Goal: Information Seeking & Learning: Learn about a topic

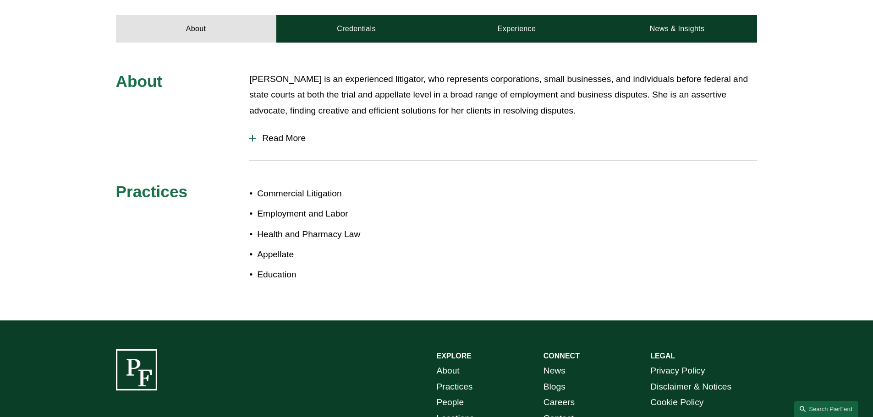
scroll to position [417, 0]
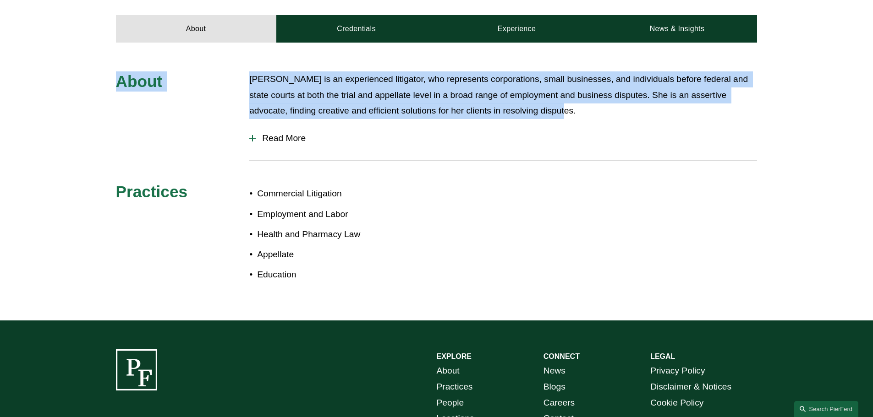
drag, startPoint x: 44, startPoint y: 40, endPoint x: 605, endPoint y: 188, distance: 580.7
click at [609, 101] on div "About [PERSON_NAME] is an experienced litigator, who represents corporations, s…" at bounding box center [436, 182] width 873 height 278
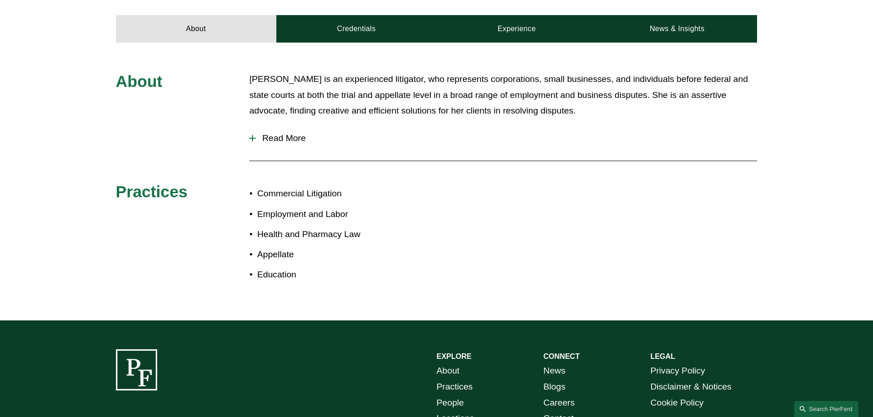
click at [606, 214] on div "About [PERSON_NAME] is an experienced litigator, who represents corporations, s…" at bounding box center [436, 181] width 873 height 221
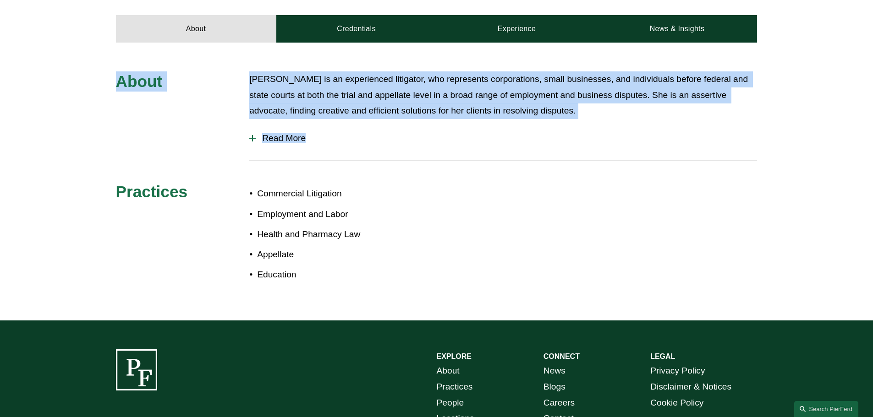
drag, startPoint x: 611, startPoint y: 230, endPoint x: 31, endPoint y: 64, distance: 603.7
click at [35, 71] on div "About [PERSON_NAME] is an experienced litigator, who represents corporations, s…" at bounding box center [436, 181] width 873 height 221
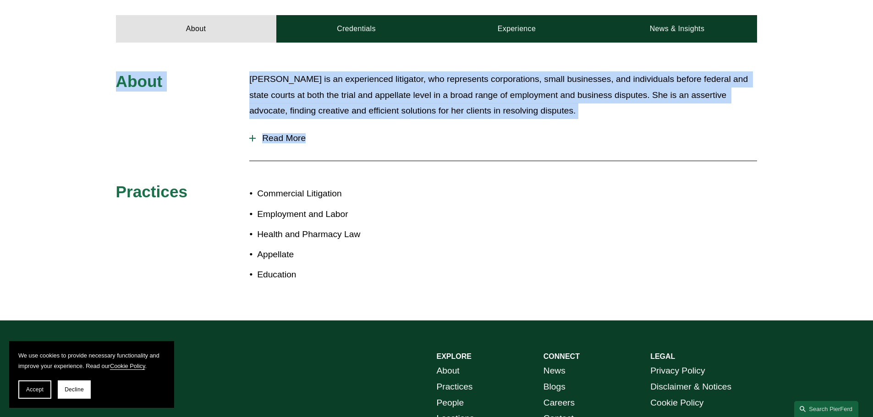
click at [31, 71] on div "About [PERSON_NAME] is an experienced litigator, who represents corporations, s…" at bounding box center [436, 181] width 873 height 221
drag, startPoint x: 30, startPoint y: 61, endPoint x: 462, endPoint y: 179, distance: 448.1
click at [462, 179] on div "About [PERSON_NAME] is an experienced litigator, who represents corporations, s…" at bounding box center [436, 182] width 873 height 278
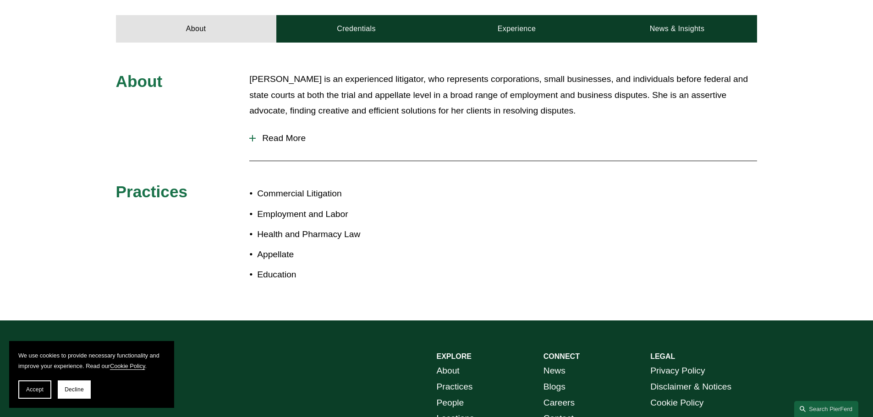
click at [462, 179] on div "About [PERSON_NAME] is an experienced litigator, who represents corporations, s…" at bounding box center [436, 181] width 873 height 221
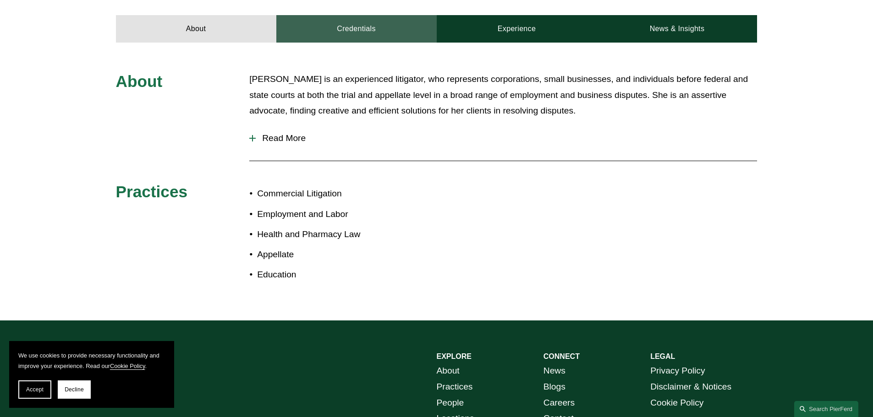
click at [375, 21] on link "Credentials" at bounding box center [356, 28] width 160 height 27
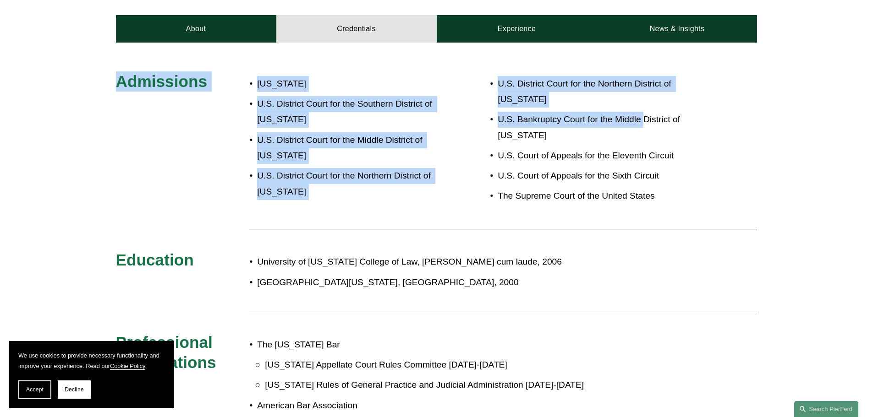
drag, startPoint x: 11, startPoint y: 79, endPoint x: 644, endPoint y: 202, distance: 644.7
click at [644, 99] on div "Admissions [US_STATE] U.S. District Court for the Southern District of [US_STAT…" at bounding box center [436, 393] width 873 height 645
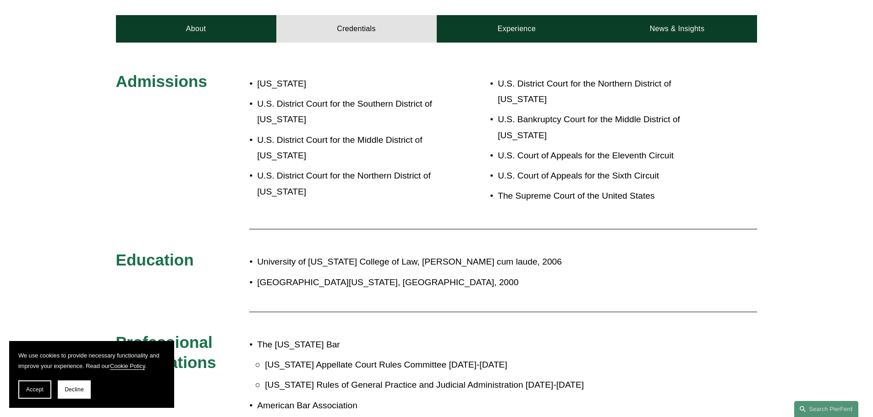
click at [649, 275] on p "[GEOGRAPHIC_DATA][US_STATE], [GEOGRAPHIC_DATA], 2000" at bounding box center [467, 283] width 420 height 16
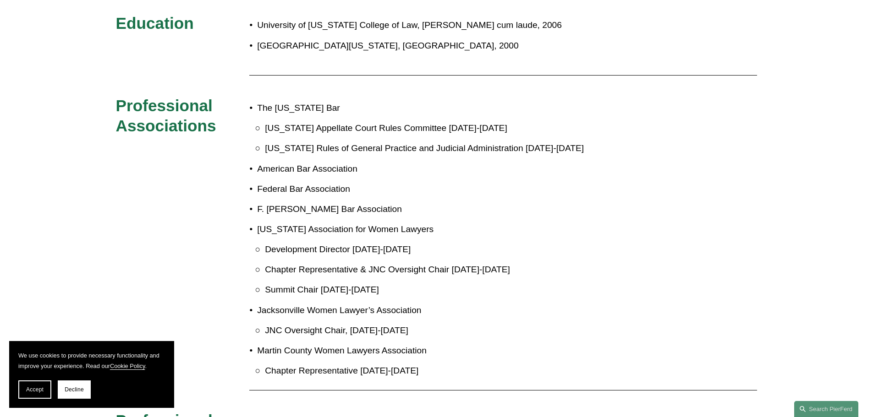
scroll to position [646, 0]
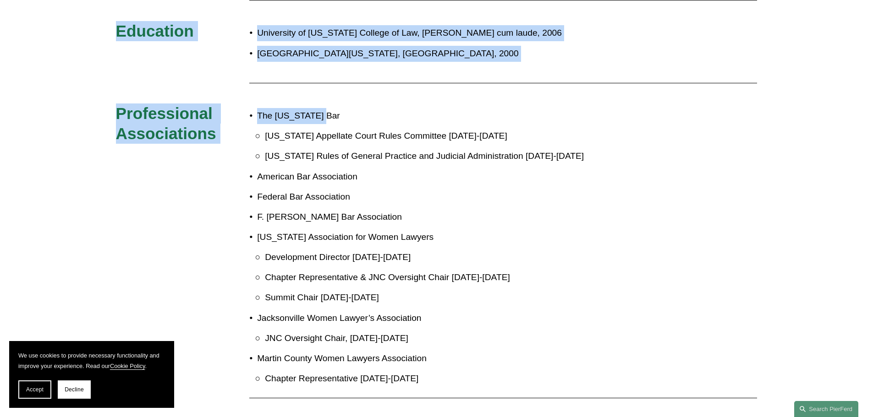
drag, startPoint x: 102, startPoint y: 29, endPoint x: 646, endPoint y: 164, distance: 560.6
click at [670, 89] on div "Admissions [US_STATE] U.S. District Court for the Southern District of [US_STAT…" at bounding box center [436, 164] width 873 height 645
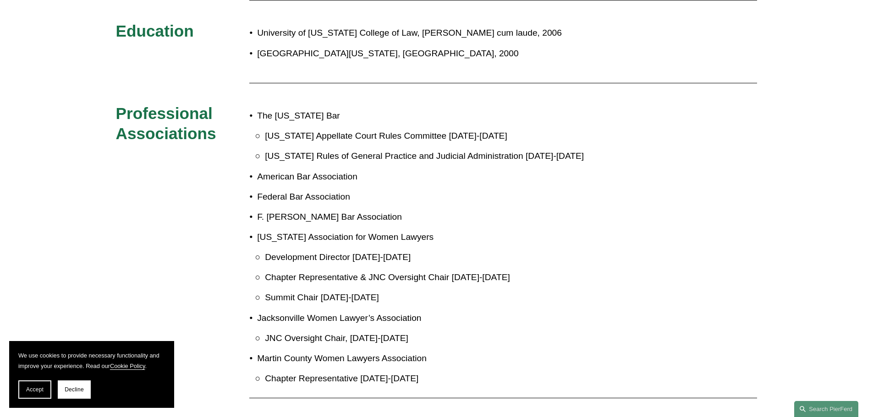
drag, startPoint x: 617, startPoint y: 353, endPoint x: 543, endPoint y: 335, distance: 76.3
click at [617, 371] on p "Chapter Representative [DATE]-[DATE]" at bounding box center [471, 379] width 412 height 16
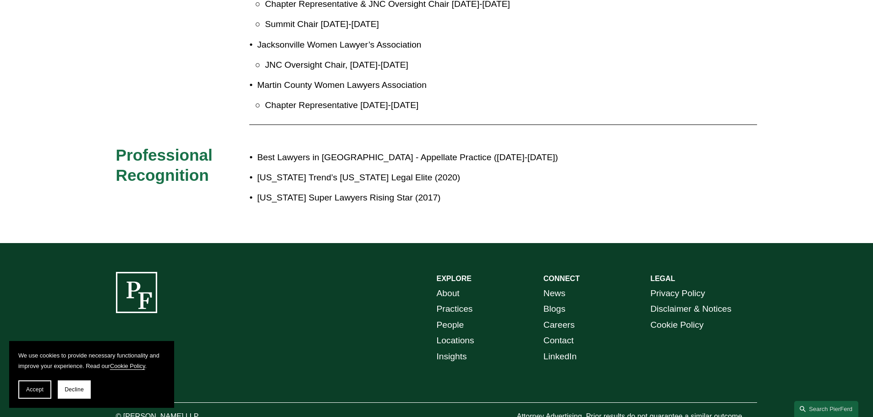
scroll to position [921, 0]
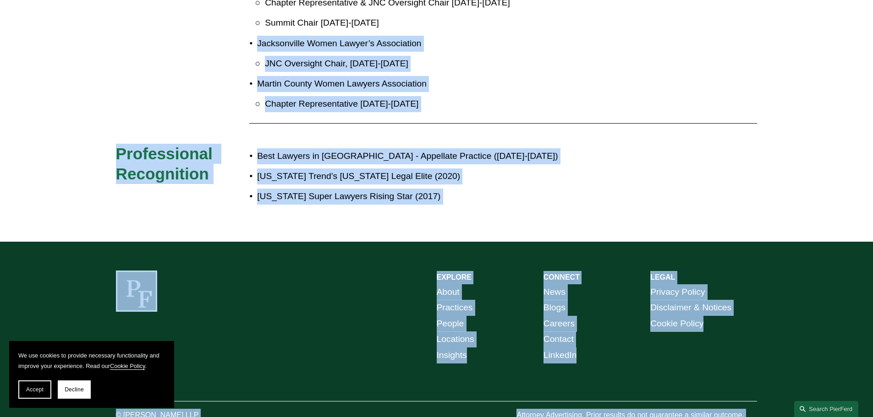
scroll to position [933, 0]
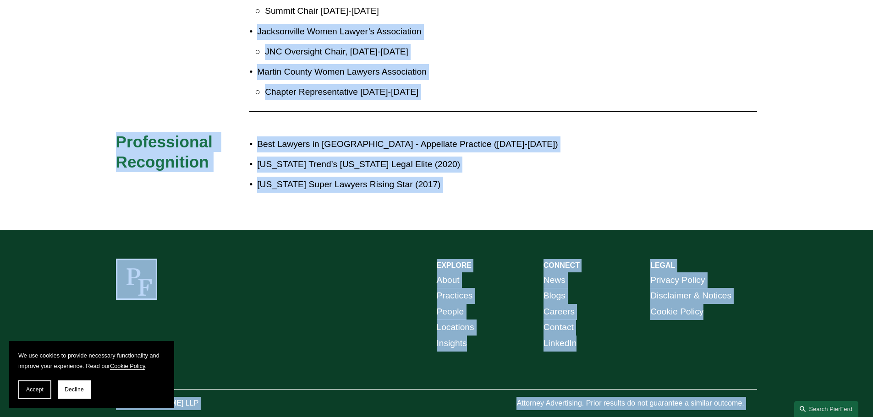
drag, startPoint x: 235, startPoint y: 11, endPoint x: 696, endPoint y: 439, distance: 628.8
click at [730, 396] on div "EXPLORE CONNECT About Practices People Locations Insights News Blogs Careers Co…" at bounding box center [436, 334] width 873 height 209
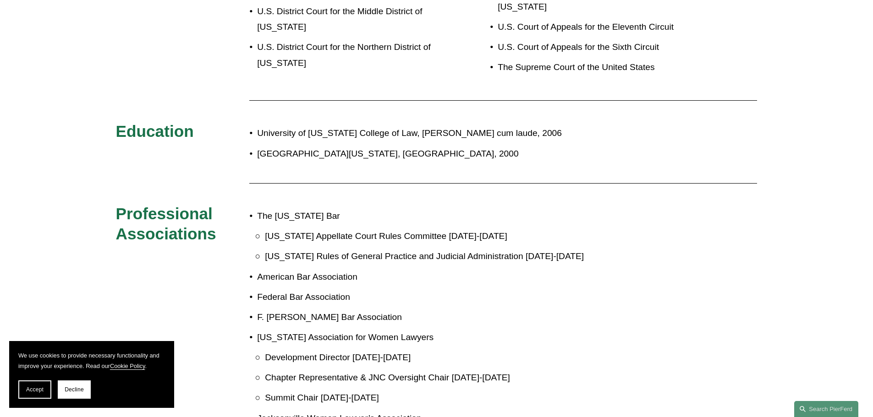
scroll to position [0, 0]
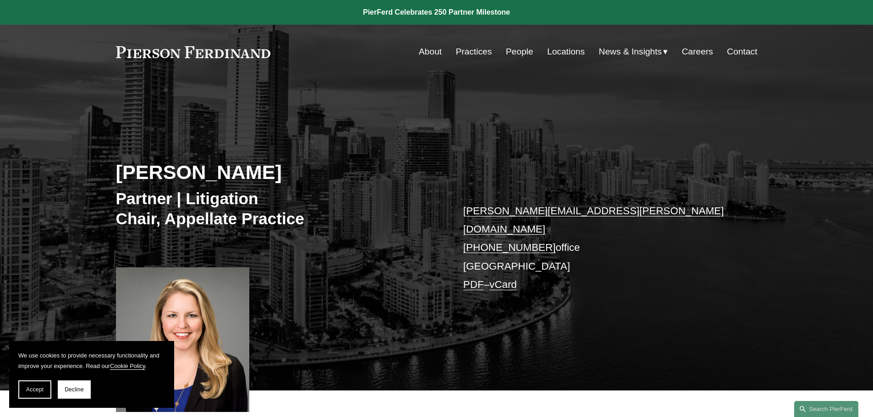
drag, startPoint x: 746, startPoint y: 390, endPoint x: 477, endPoint y: -55, distance: 520.7
click at [39, 393] on button "Accept" at bounding box center [34, 390] width 33 height 18
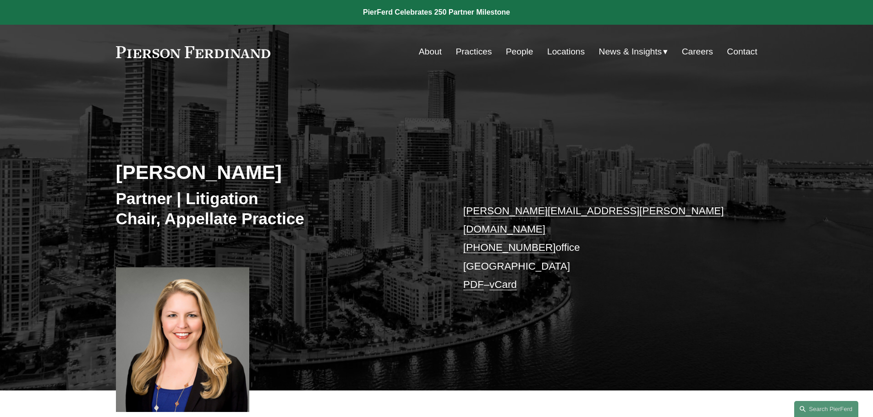
click at [756, 391] on div "About Credentials Experience News & Insights" at bounding box center [436, 425] width 873 height 69
drag, startPoint x: 753, startPoint y: 410, endPoint x: 20, endPoint y: 16, distance: 832.9
click at [13, 71] on div "Skip to Content About Practices People Locations" at bounding box center [436, 52] width 873 height 54
drag, startPoint x: 45, startPoint y: 122, endPoint x: 100, endPoint y: -14, distance: 147.0
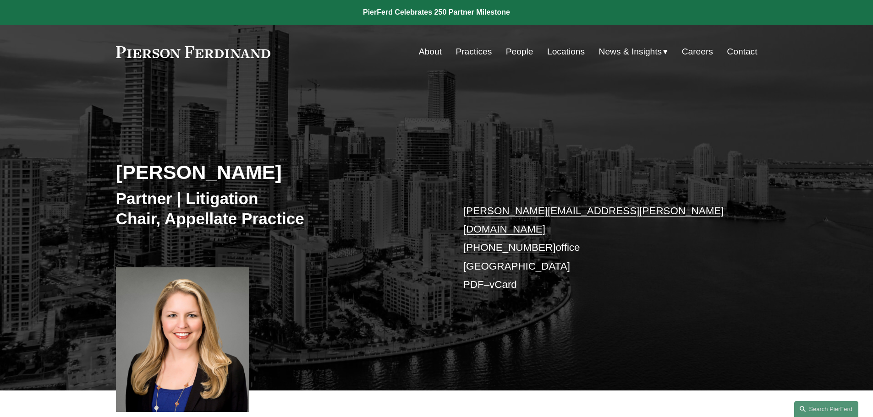
click at [82, 86] on div "[PERSON_NAME] Partner | Litigation Chair, Appellate Practice [PERSON_NAME][EMAI…" at bounding box center [436, 234] width 873 height 311
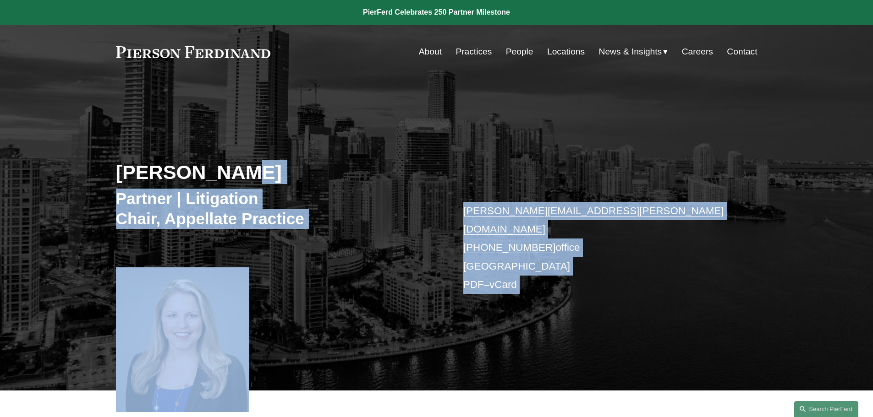
drag, startPoint x: 661, startPoint y: 409, endPoint x: 229, endPoint y: -17, distance: 606.3
click at [607, 168] on div "[PERSON_NAME] Partner | Litigation Chair, Appellate Practice [PERSON_NAME][EMAI…" at bounding box center [436, 247] width 873 height 285
drag, startPoint x: 454, startPoint y: 116, endPoint x: 683, endPoint y: 152, distance: 231.8
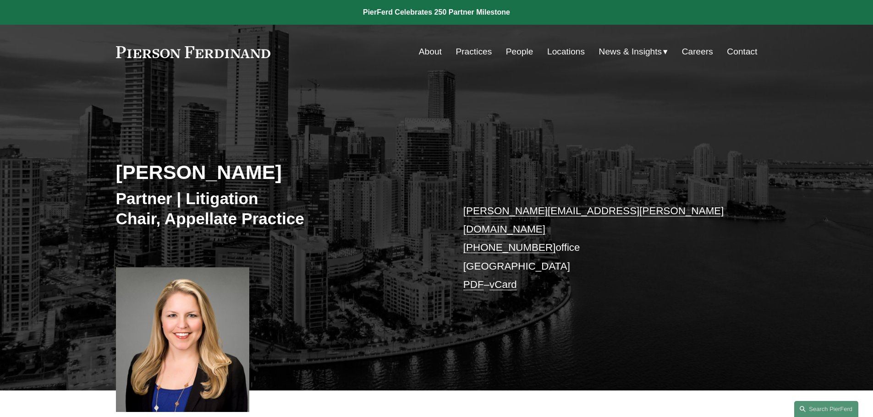
click at [725, 236] on p "[PERSON_NAME][EMAIL_ADDRESS][PERSON_NAME][DOMAIN_NAME] [PHONE_NUMBER] office [G…" at bounding box center [596, 248] width 267 height 93
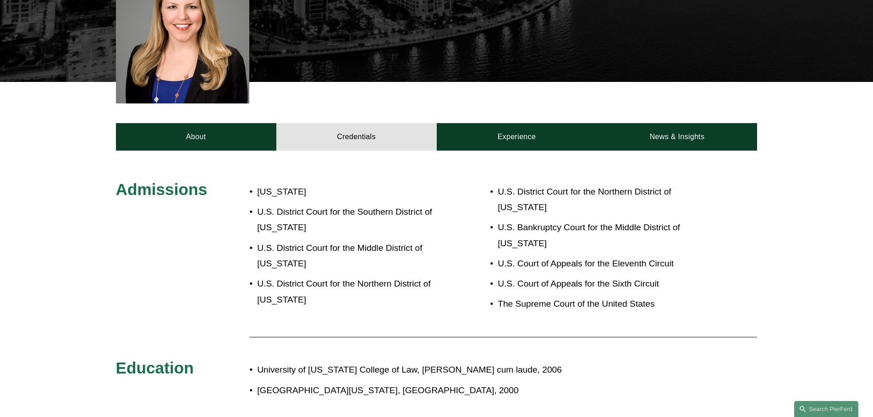
scroll to position [321, 0]
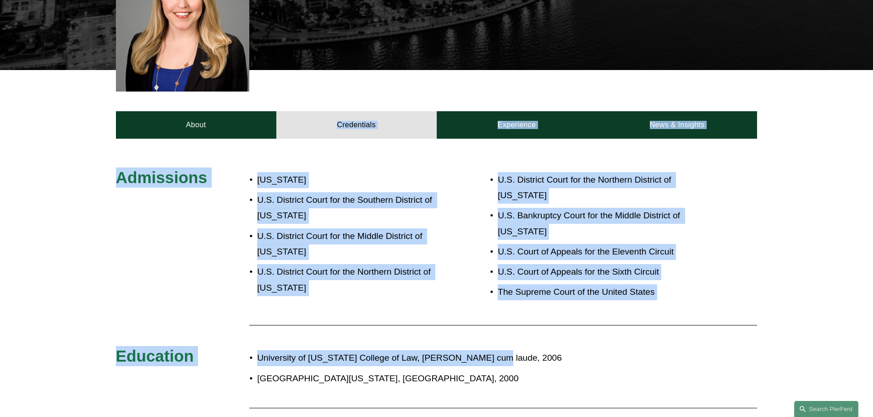
drag, startPoint x: 27, startPoint y: 92, endPoint x: 545, endPoint y: 338, distance: 573.3
click at [545, 338] on article "[PERSON_NAME] Partner | Litigation Chair, Appellate Practice [PERSON_NAME][EMAI…" at bounding box center [436, 260] width 873 height 1163
click at [546, 350] on p "University of [US_STATE] College of Law, [PERSON_NAME] cum laude, 2006" at bounding box center [467, 358] width 420 height 16
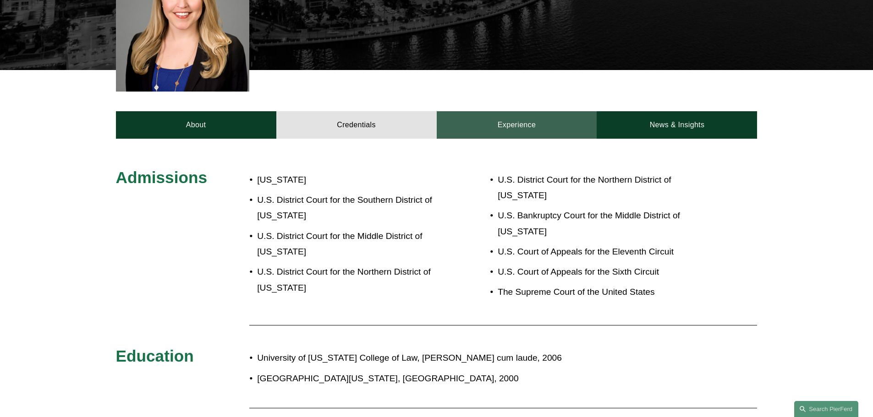
click at [504, 128] on link "Experience" at bounding box center [517, 124] width 160 height 27
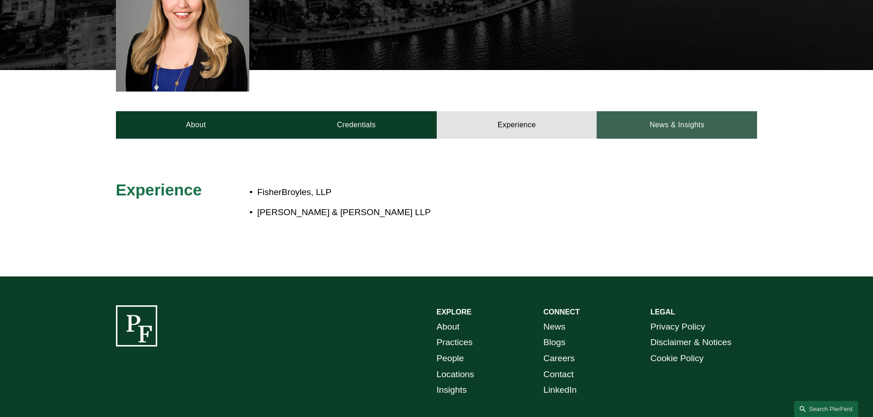
click at [659, 119] on link "News & Insights" at bounding box center [676, 124] width 160 height 27
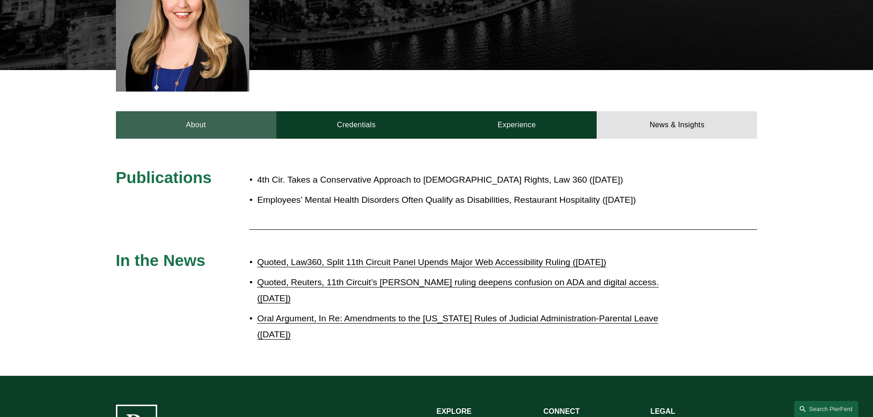
click at [207, 113] on link "About" at bounding box center [196, 124] width 160 height 27
